Goal: Task Accomplishment & Management: Complete application form

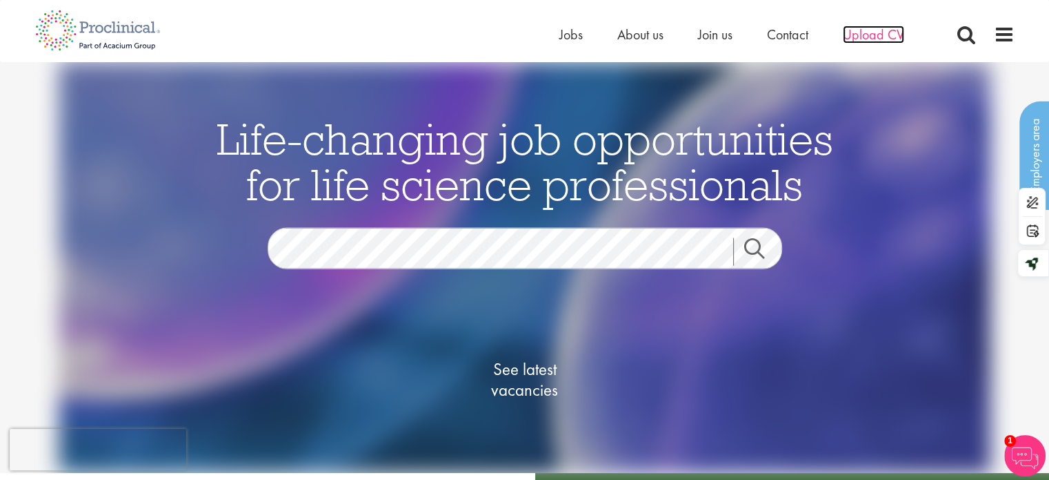
click at [853, 38] on span "Upload CV" at bounding box center [873, 35] width 61 height 18
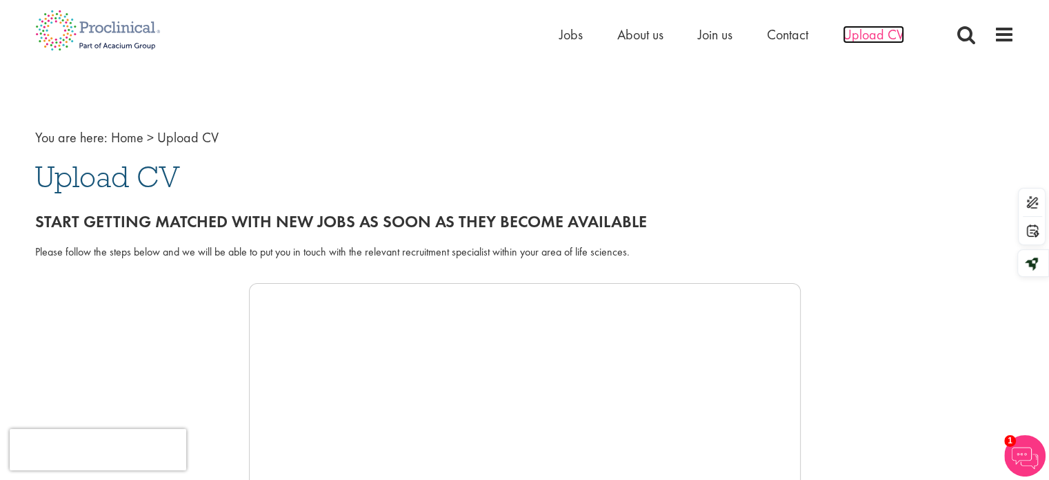
click at [863, 32] on span "Upload CV" at bounding box center [873, 35] width 61 height 18
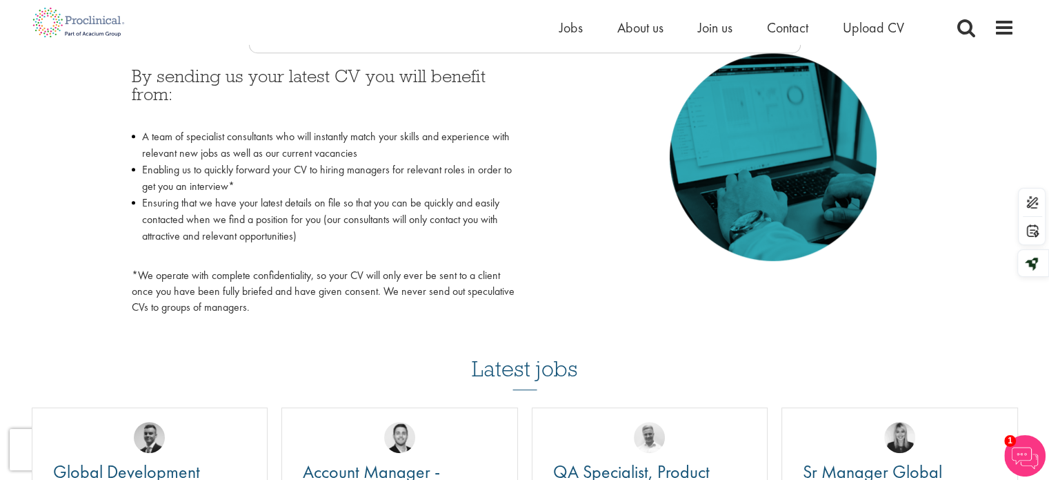
scroll to position [322, 0]
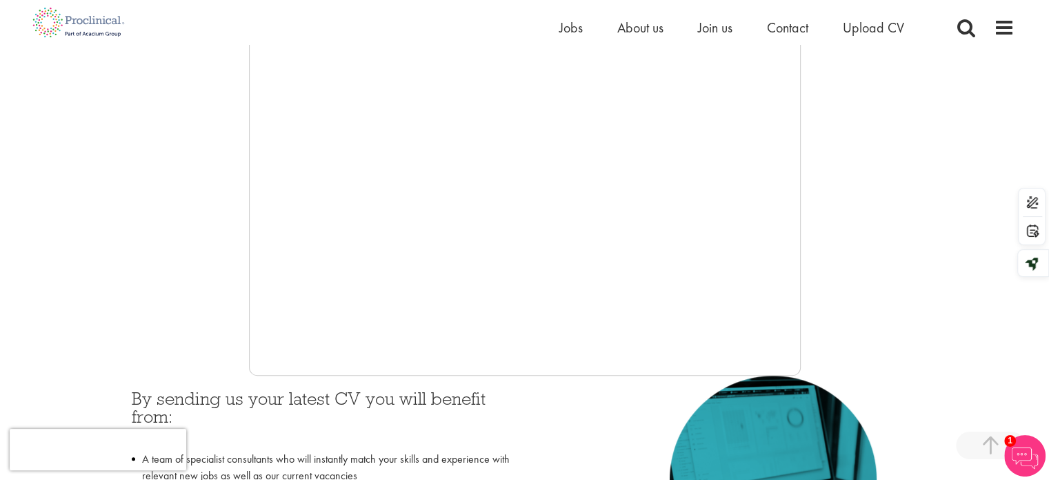
drag, startPoint x: 293, startPoint y: 1, endPoint x: 167, endPoint y: 85, distance: 150.8
click at [167, 85] on div at bounding box center [525, 168] width 980 height 414
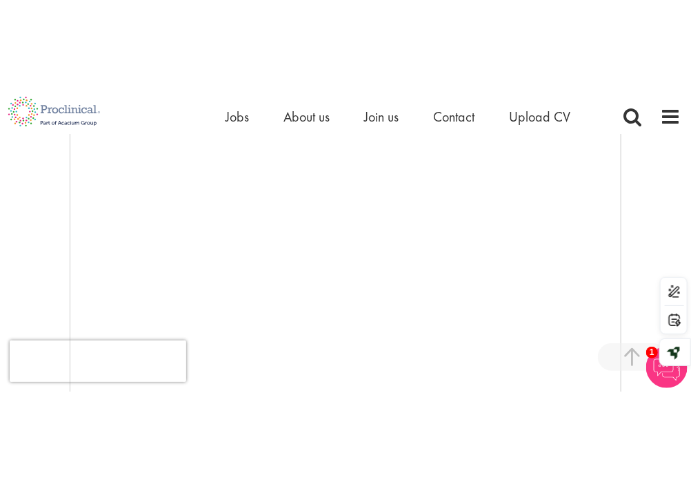
scroll to position [624, 0]
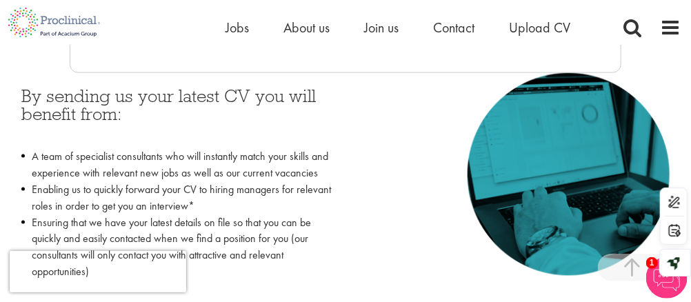
click at [366, 290] on div "By sending us your latest CV you will benefit from: A team of specialist consul…" at bounding box center [345, 216] width 669 height 286
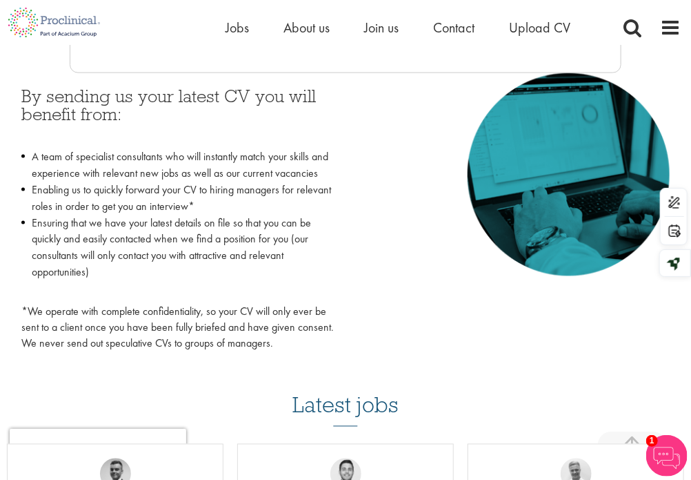
scroll to position [302, 0]
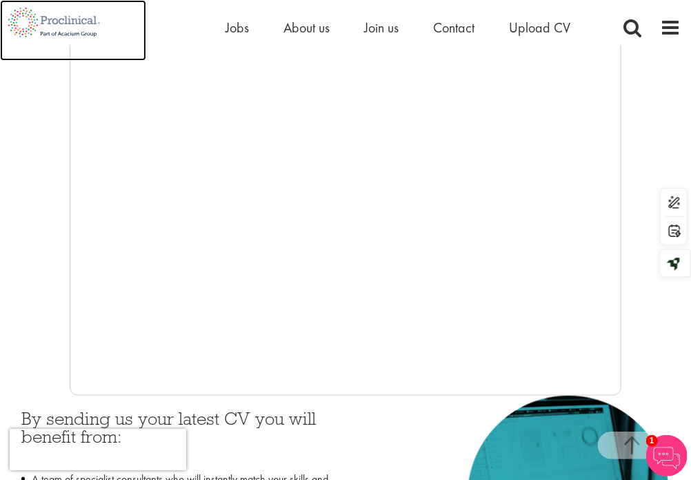
click at [57, 17] on img at bounding box center [54, 22] width 108 height 45
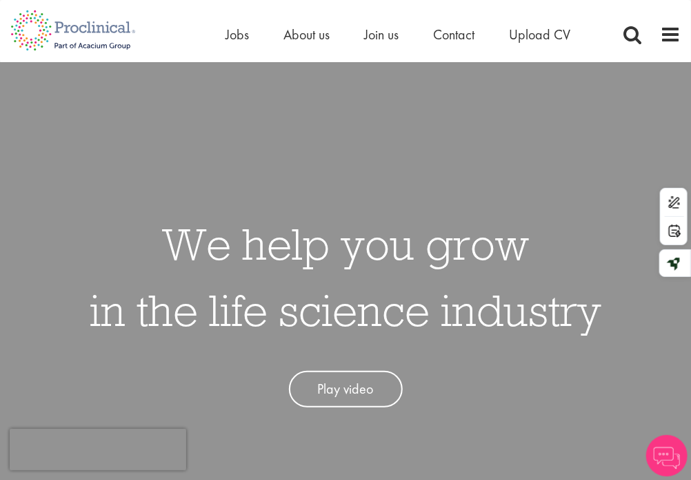
drag, startPoint x: 151, startPoint y: 28, endPoint x: 75, endPoint y: 26, distance: 76.6
click at [75, 26] on div "Home Jobs About us Join us Contact Upload CV" at bounding box center [340, 26] width 681 height 52
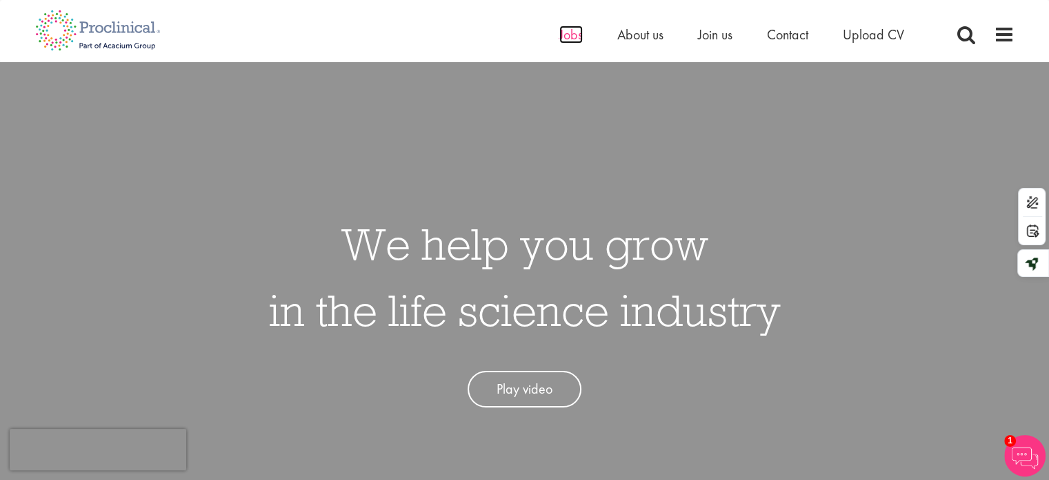
click at [567, 33] on span "Jobs" at bounding box center [571, 35] width 23 height 18
